Goal: Task Accomplishment & Management: Complete application form

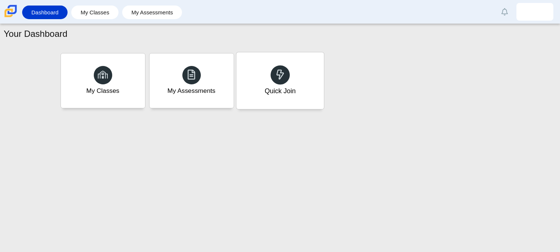
click at [317, 87] on div "Quick Join" at bounding box center [279, 80] width 87 height 57
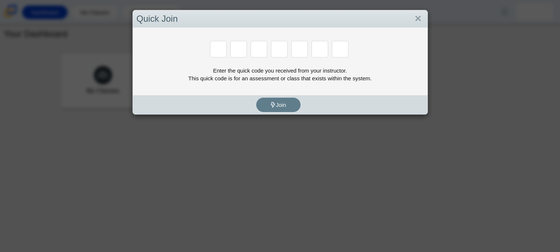
click at [251, 77] on div "Enter the quick code you received from your instructor. This quick code is for …" at bounding box center [280, 74] width 287 height 15
click at [223, 54] on input "Enter Access Code Digit 1" at bounding box center [218, 49] width 17 height 17
type input "B"
type input "M"
type input "3"
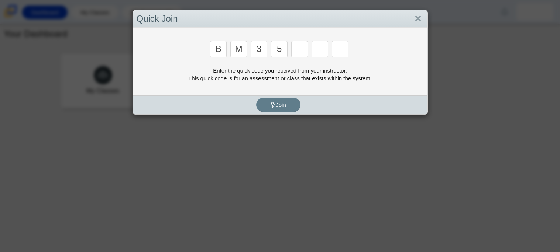
type input "5"
type input "3"
type input "G"
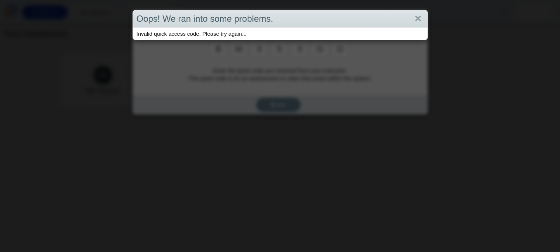
type input "D"
click at [421, 22] on link "Close" at bounding box center [417, 19] width 11 height 13
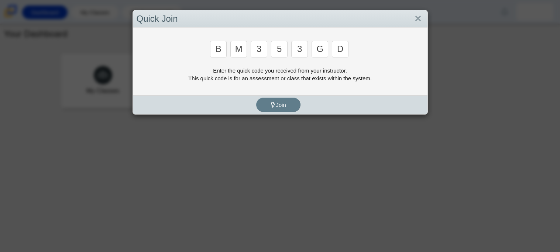
click at [342, 55] on input "D" at bounding box center [340, 49] width 17 height 17
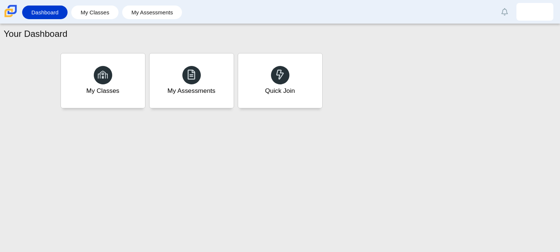
type input "B"
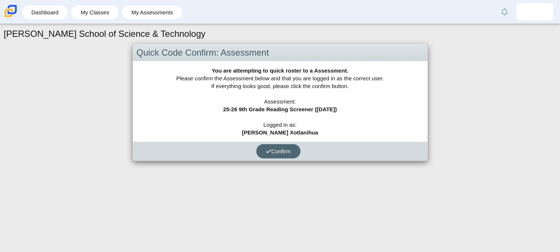
click at [295, 148] on button "Confirm" at bounding box center [278, 151] width 44 height 14
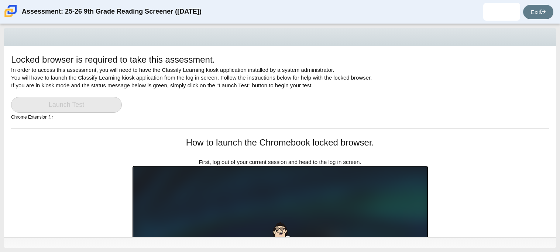
scroll to position [129, 0]
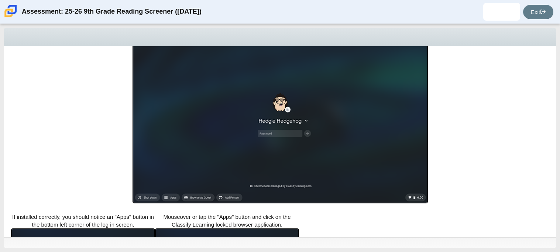
click at [172, 128] on img at bounding box center [279, 120] width 295 height 167
click at [261, 124] on img at bounding box center [279, 120] width 295 height 167
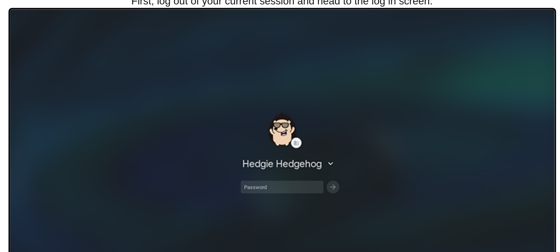
scroll to position [0, 0]
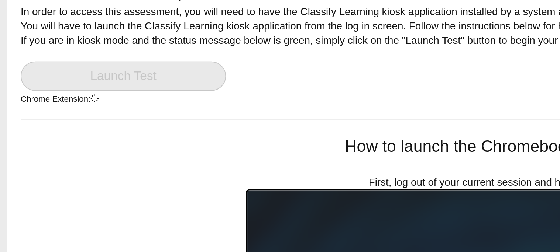
click at [88, 99] on link "Launch Test" at bounding box center [66, 105] width 111 height 16
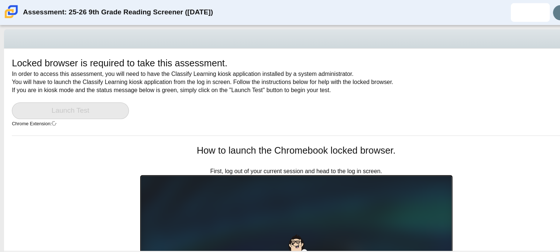
click at [176, 95] on div "Locked browser is required to take this assessment. In order to access this ass…" at bounding box center [280, 91] width 538 height 75
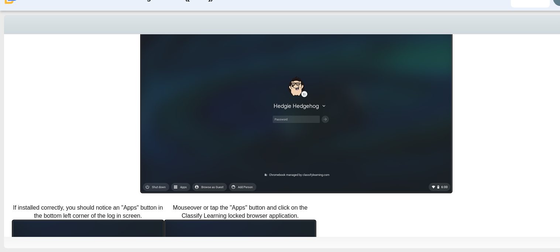
scroll to position [179, 0]
